Goal: Find specific page/section: Locate a particular part of the current website

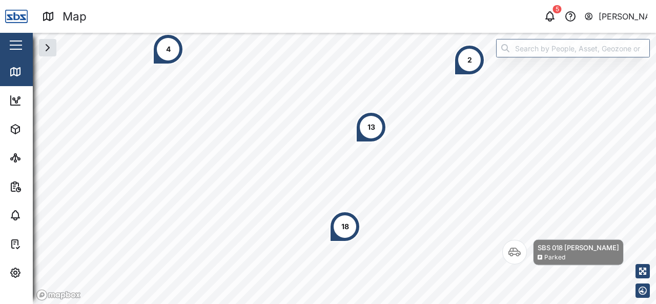
click at [343, 231] on div "18" at bounding box center [346, 226] width 8 height 11
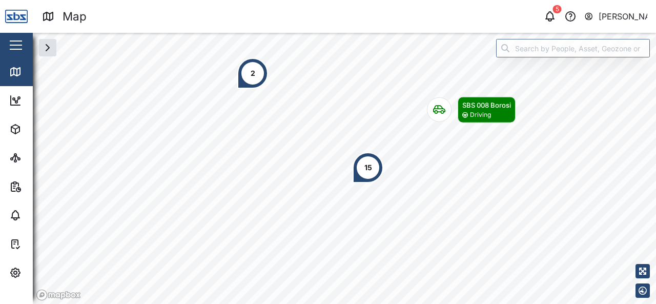
click at [251, 84] on div "2" at bounding box center [252, 73] width 31 height 31
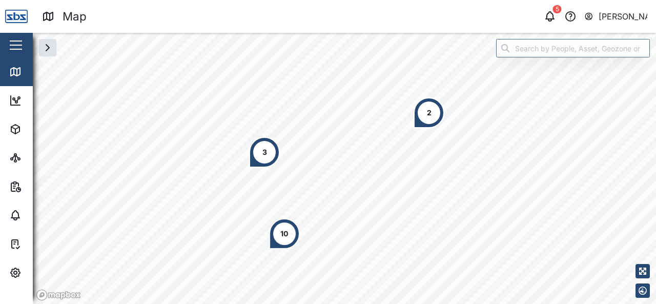
click at [430, 122] on div "2" at bounding box center [429, 112] width 31 height 31
click at [428, 105] on div "2" at bounding box center [429, 112] width 31 height 31
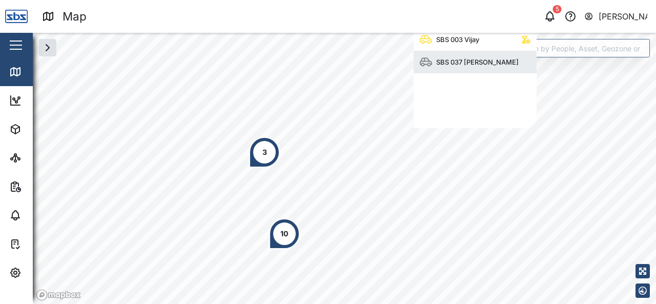
scroll to position [92, 115]
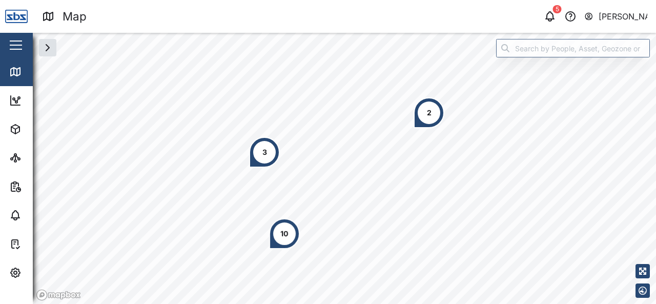
click at [278, 235] on div "10" at bounding box center [284, 233] width 31 height 31
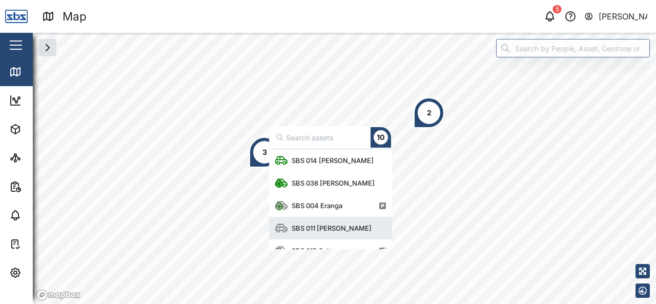
scroll to position [13, 0]
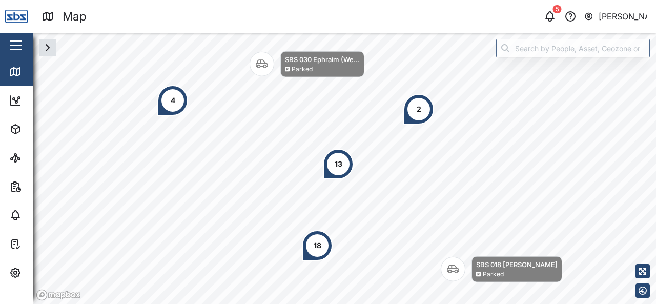
click at [169, 100] on div "4" at bounding box center [172, 100] width 31 height 31
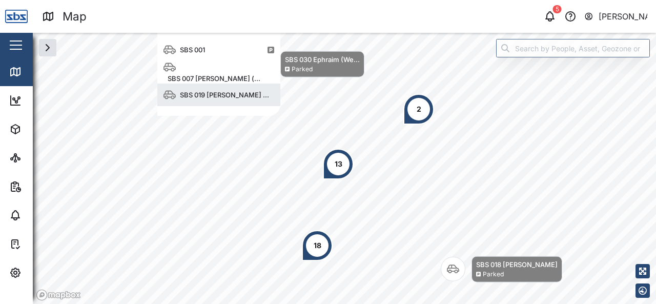
scroll to position [92, 115]
